Goal: Transaction & Acquisition: Purchase product/service

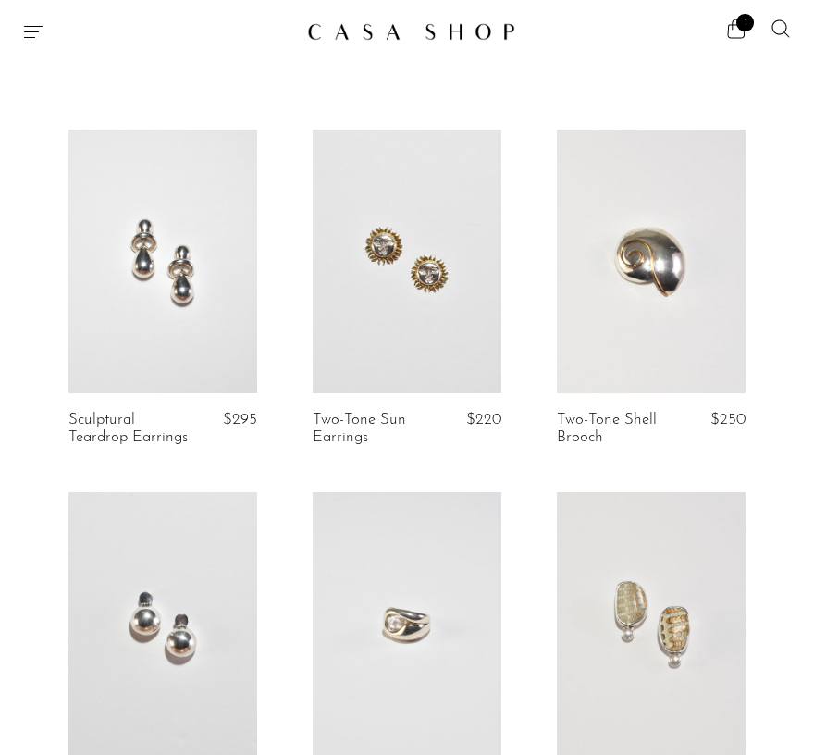
click at [45, 33] on div at bounding box center [157, 31] width 270 height 22
click at [31, 33] on icon "Menu" at bounding box center [33, 31] width 22 height 22
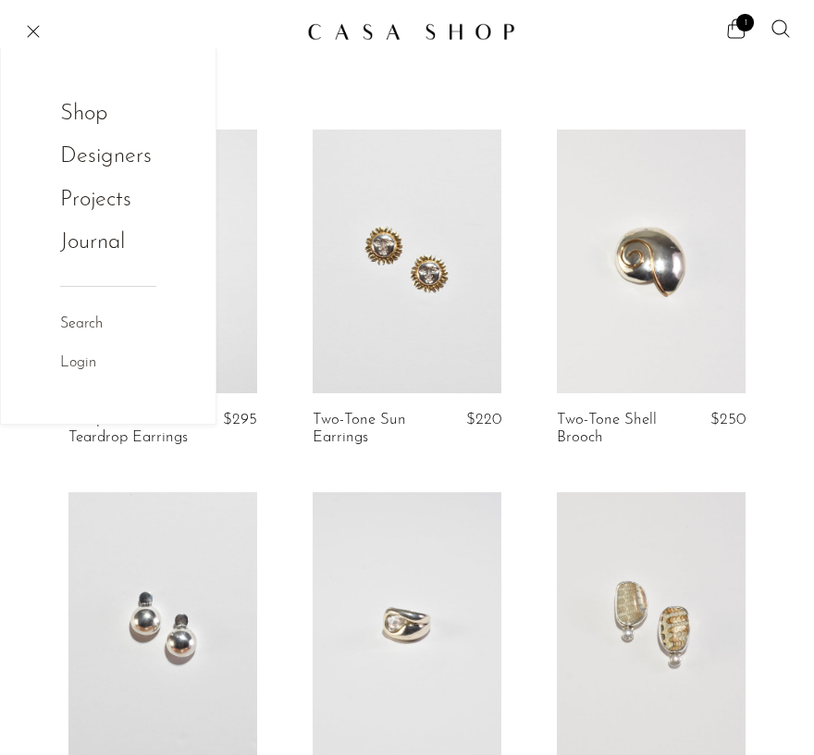
click at [80, 105] on link "Shop" at bounding box center [96, 113] width 72 height 35
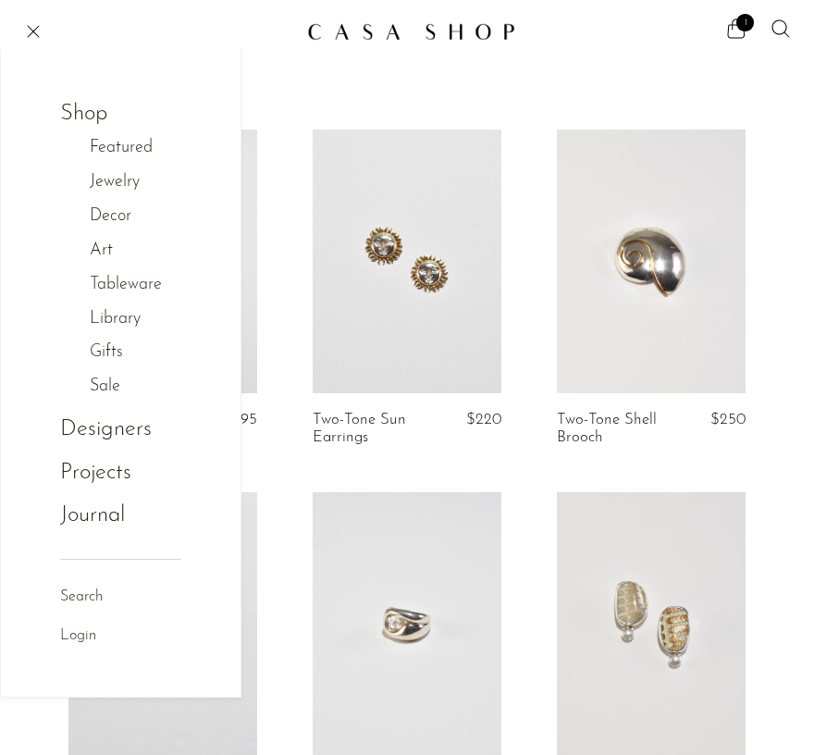
click at [103, 246] on link "Art" at bounding box center [111, 251] width 43 height 27
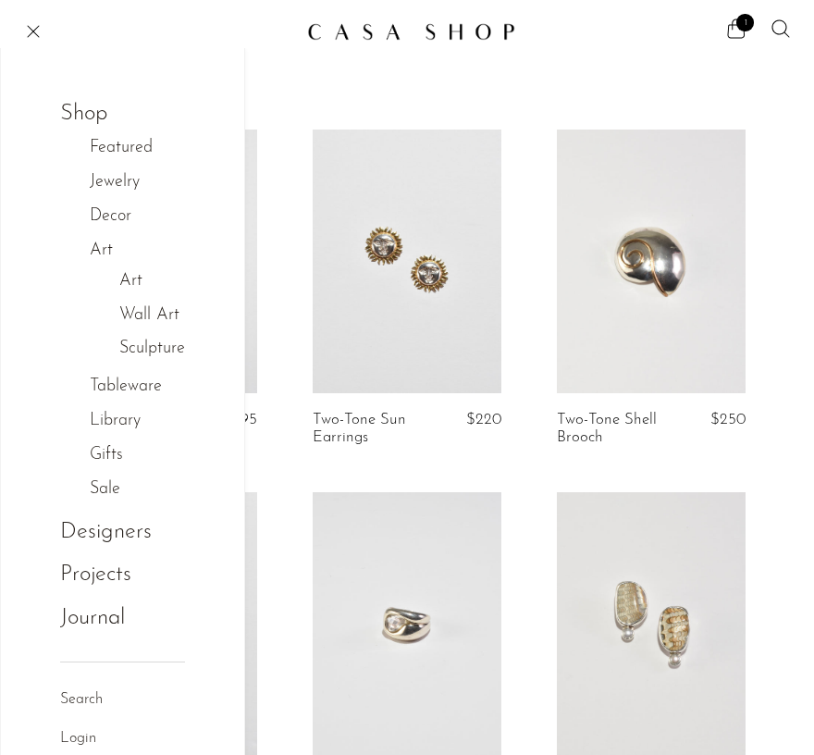
click at [134, 277] on link "Art" at bounding box center [130, 281] width 23 height 27
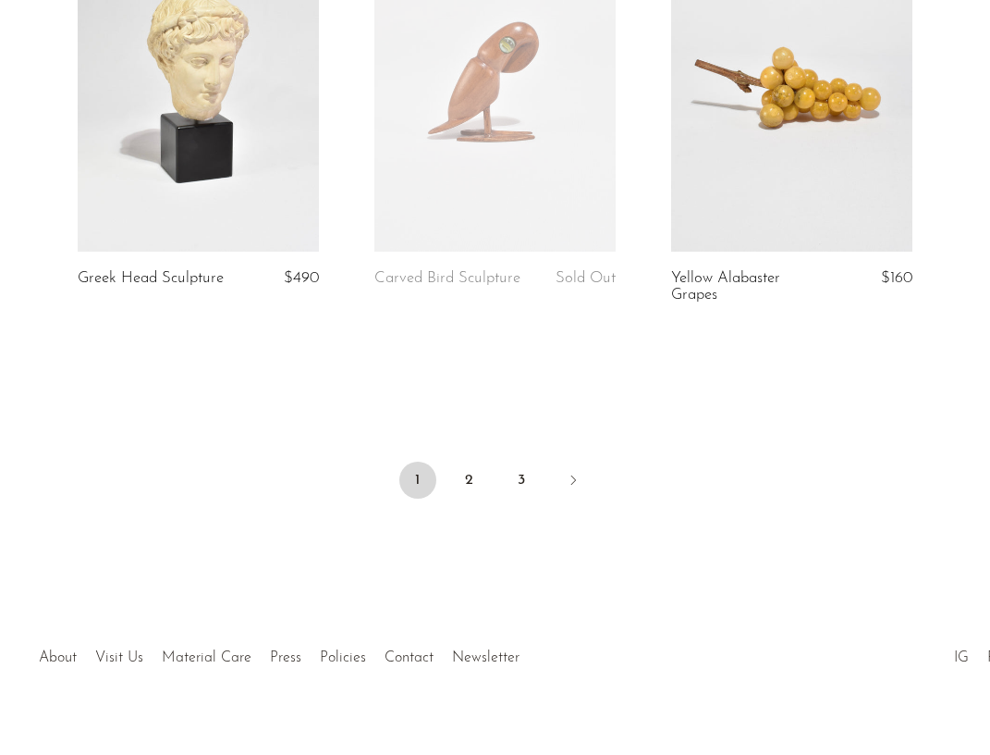
scroll to position [5061, 0]
click at [475, 462] on link "2" at bounding box center [469, 480] width 37 height 37
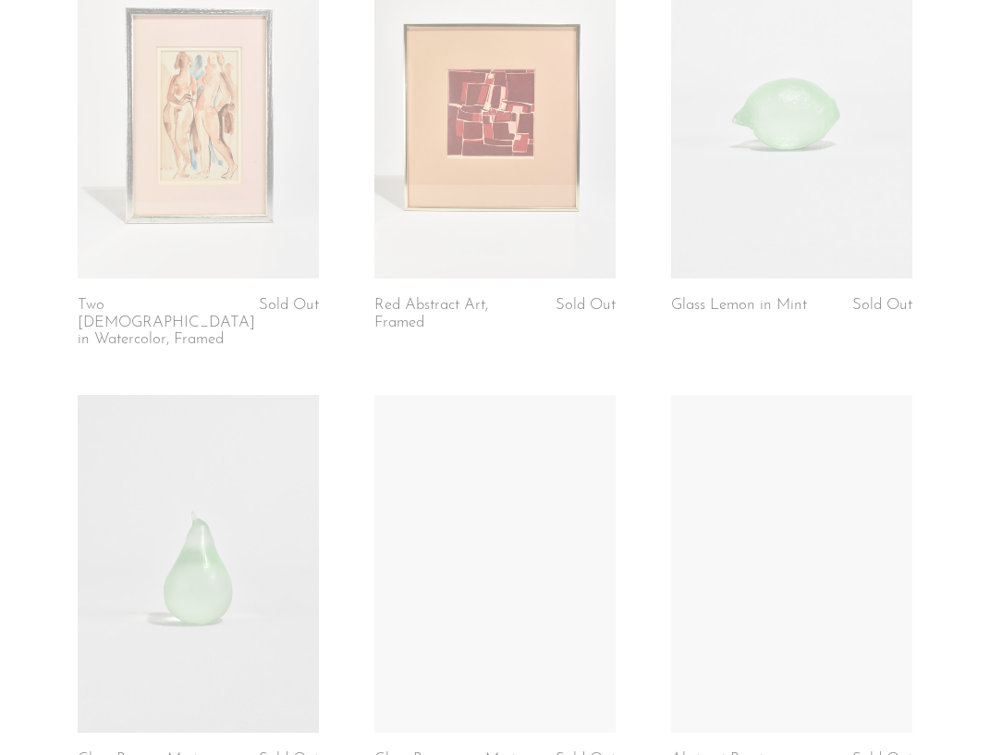
scroll to position [3297, 0]
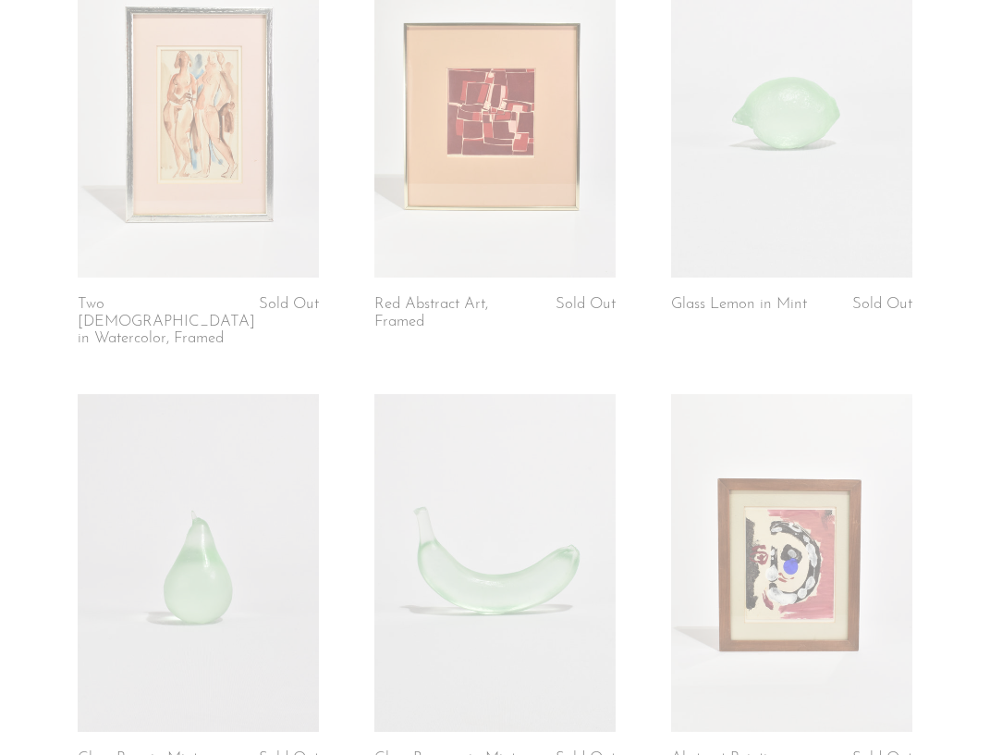
click at [476, 64] on link at bounding box center [494, 109] width 241 height 338
